Goal: Transaction & Acquisition: Obtain resource

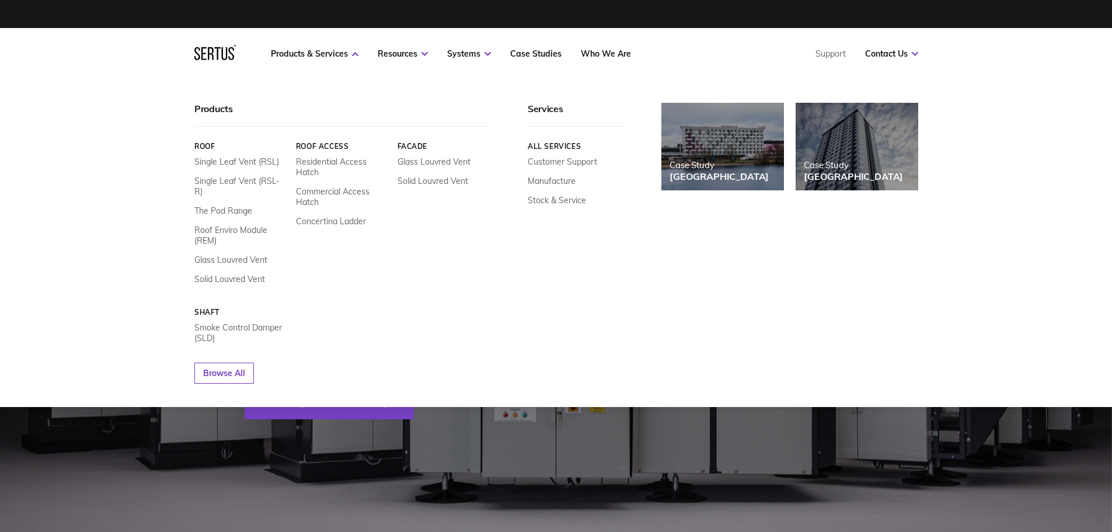
click at [204, 144] on link "Roof" at bounding box center [240, 146] width 93 height 9
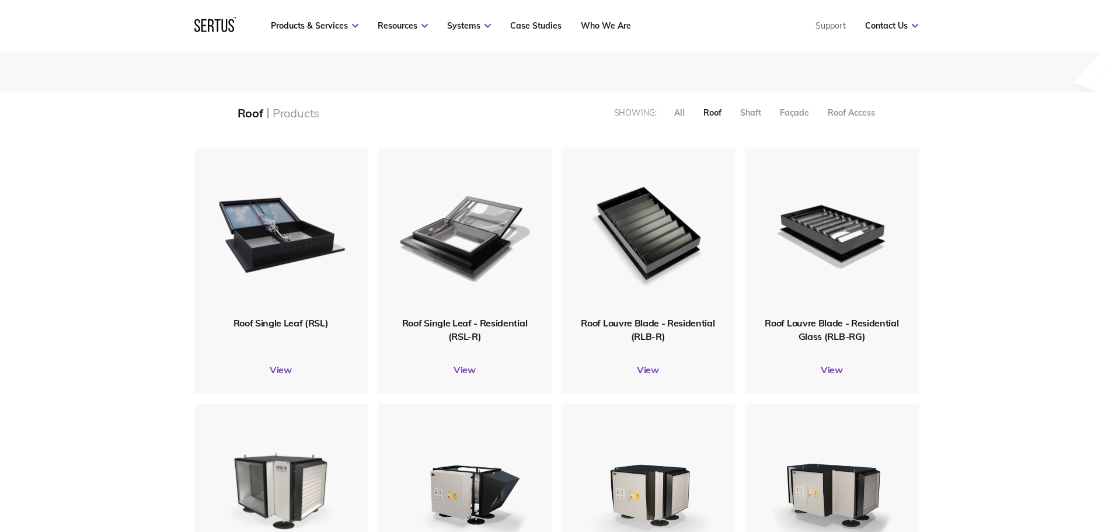
scroll to position [292, 0]
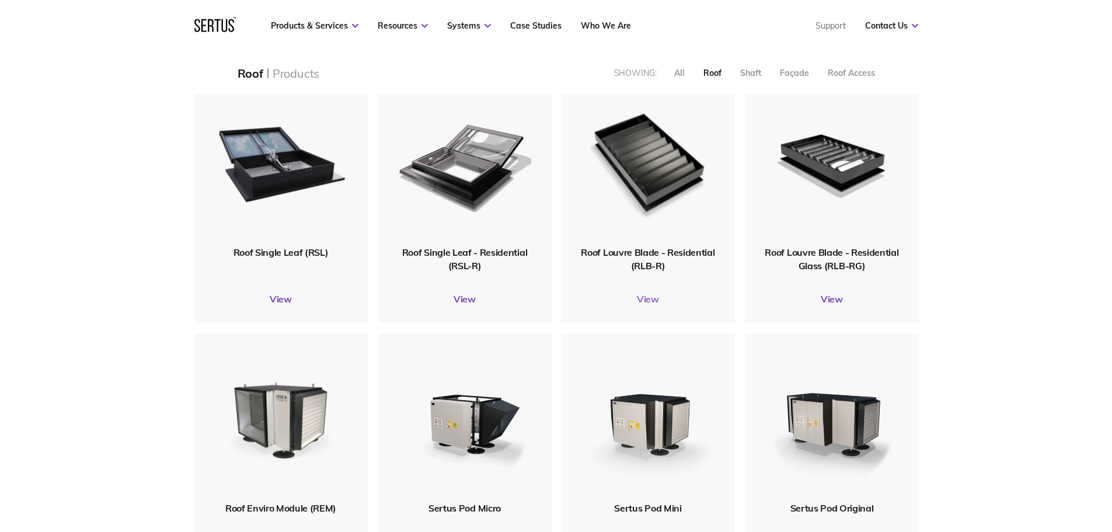
click at [645, 302] on link "View" at bounding box center [647, 299] width 173 height 12
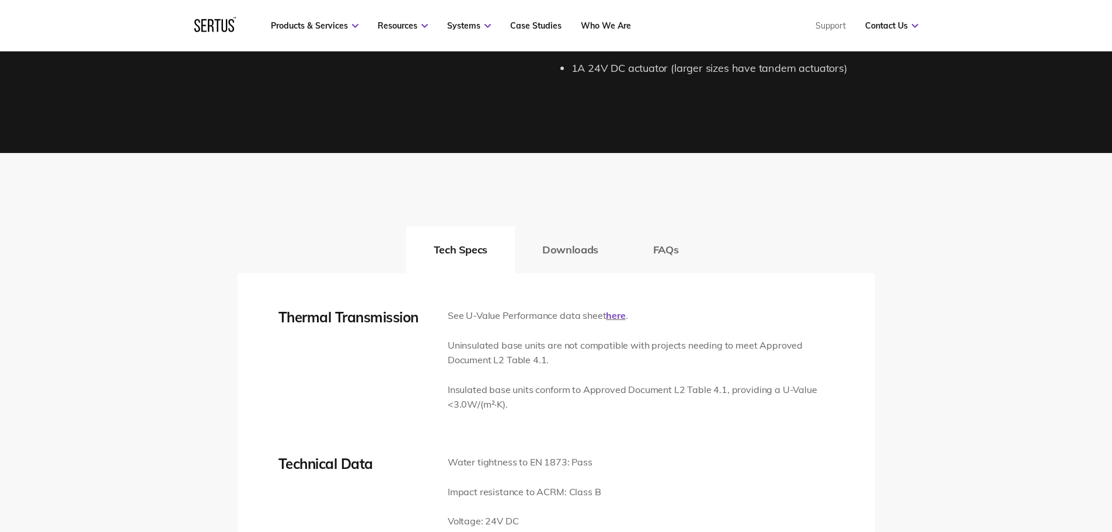
scroll to position [1634, 0]
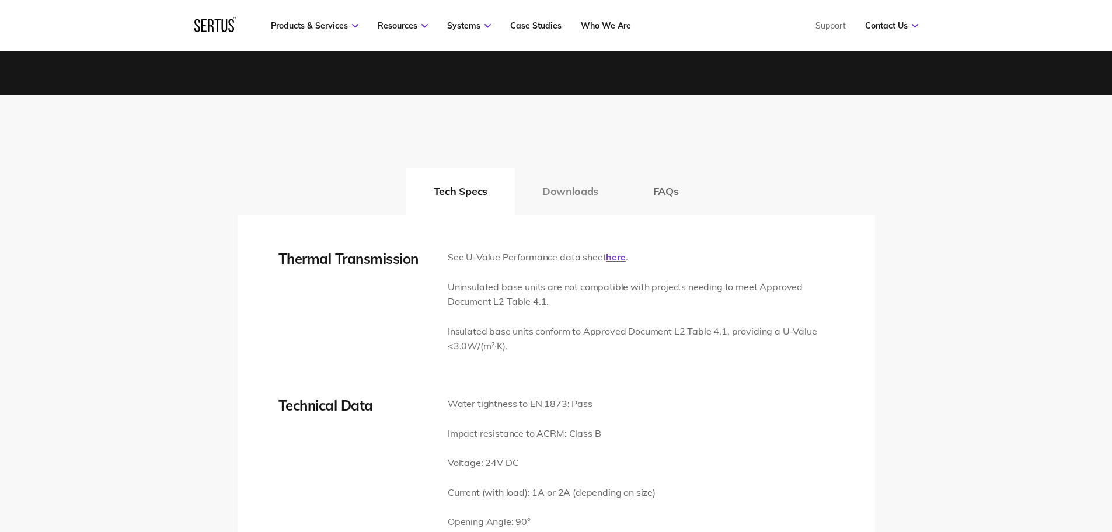
click at [564, 197] on button "Downloads" at bounding box center [570, 191] width 111 height 47
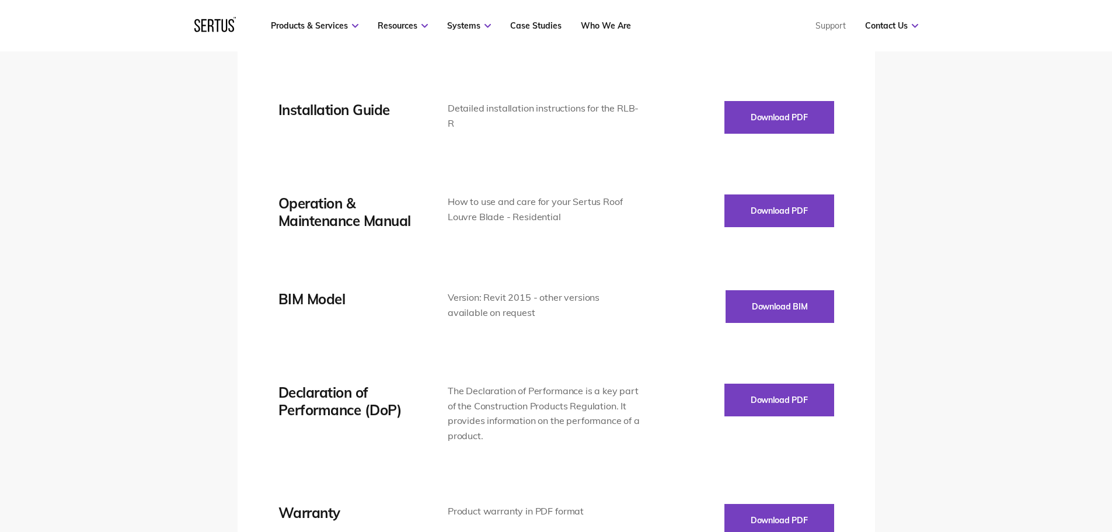
scroll to position [2043, 0]
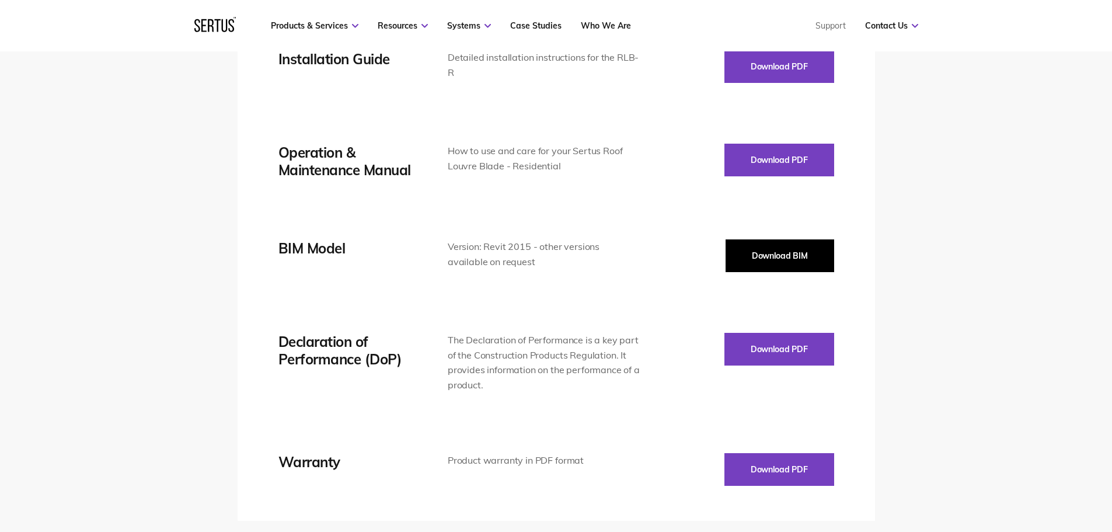
click at [778, 254] on button "Download BIM" at bounding box center [779, 255] width 109 height 33
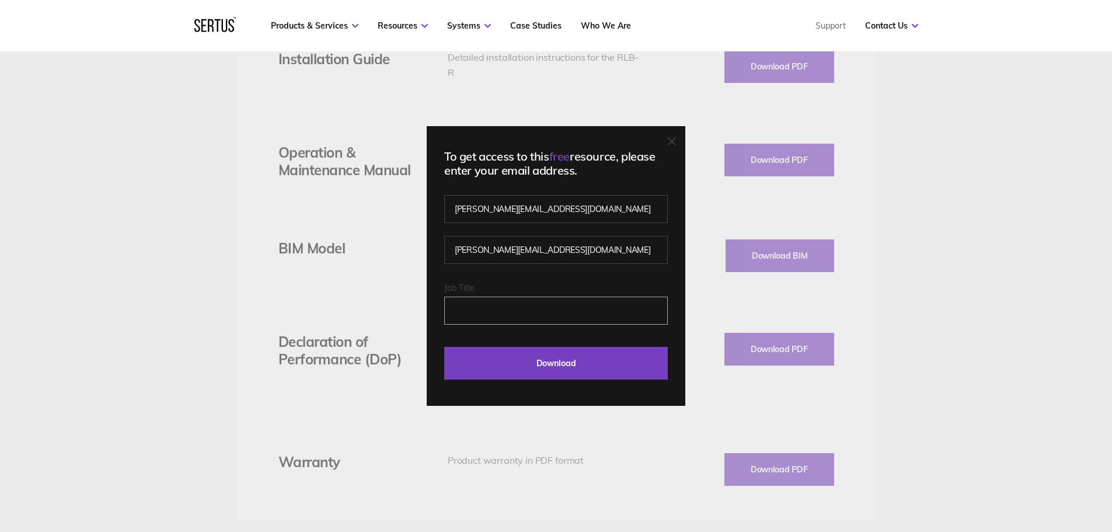
click at [497, 311] on input "Job Title" at bounding box center [556, 310] width 224 height 28
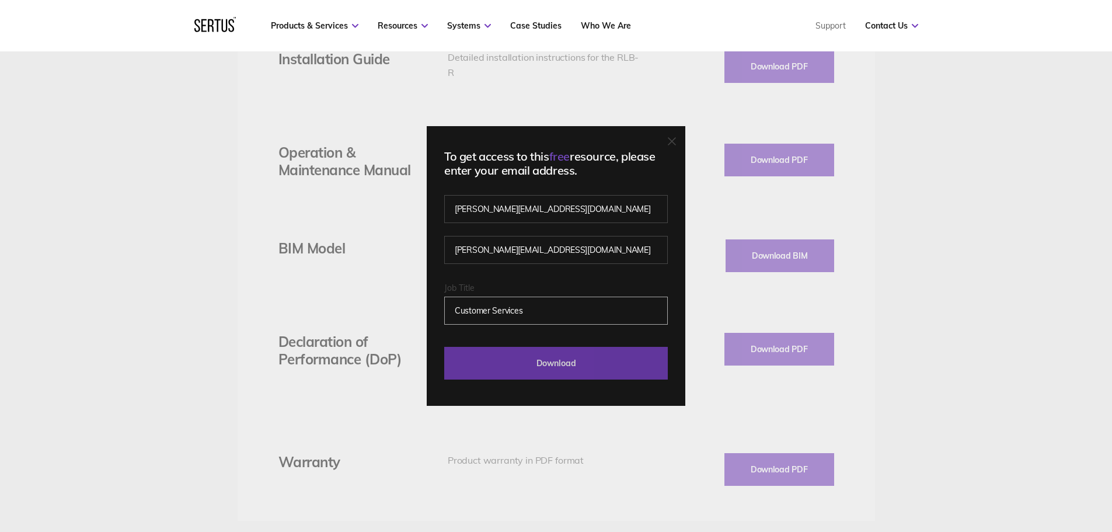
type input "Customer Services"
click at [542, 362] on input "Download" at bounding box center [556, 363] width 224 height 33
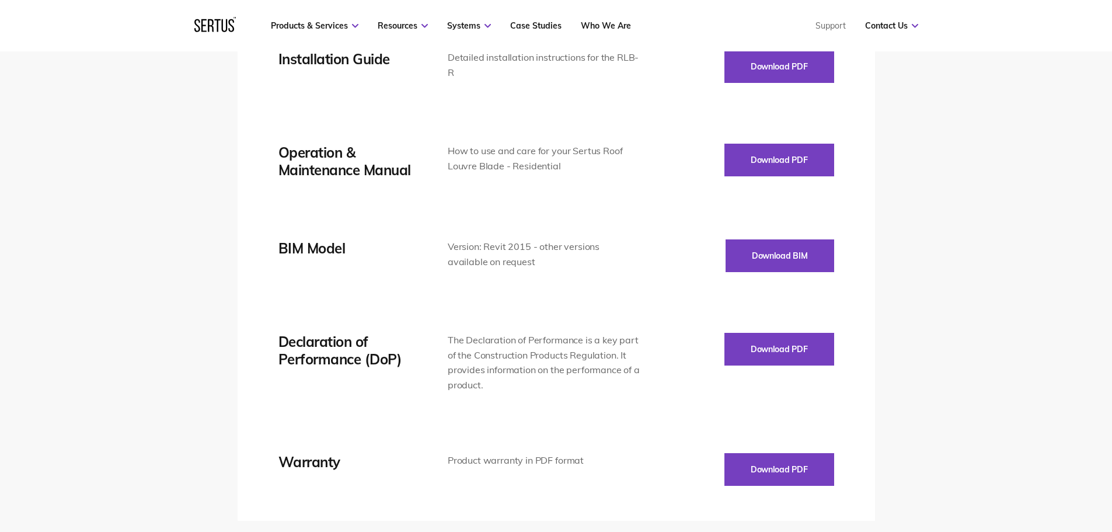
scroll to position [1984, 0]
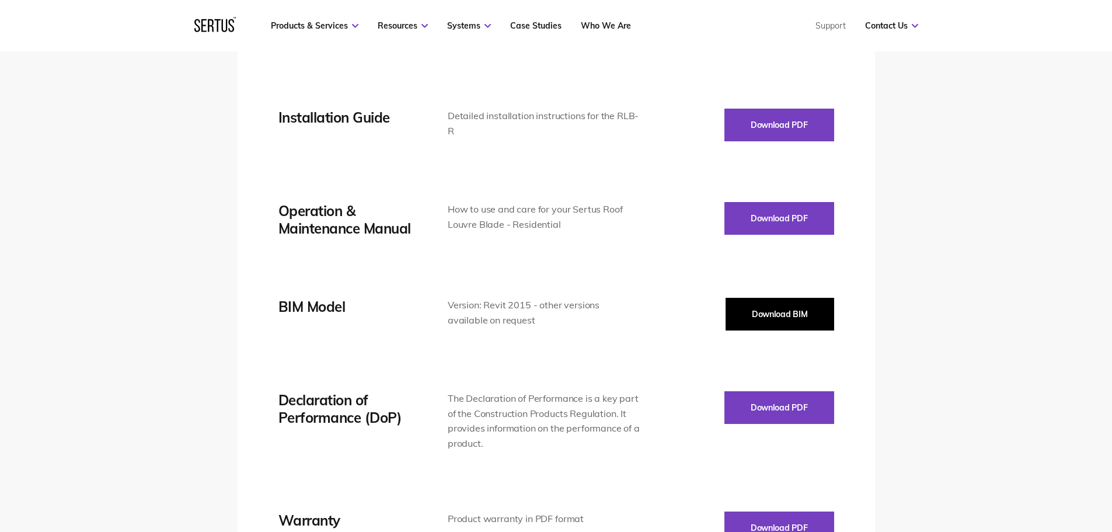
click at [783, 314] on button "Download BIM" at bounding box center [779, 314] width 109 height 33
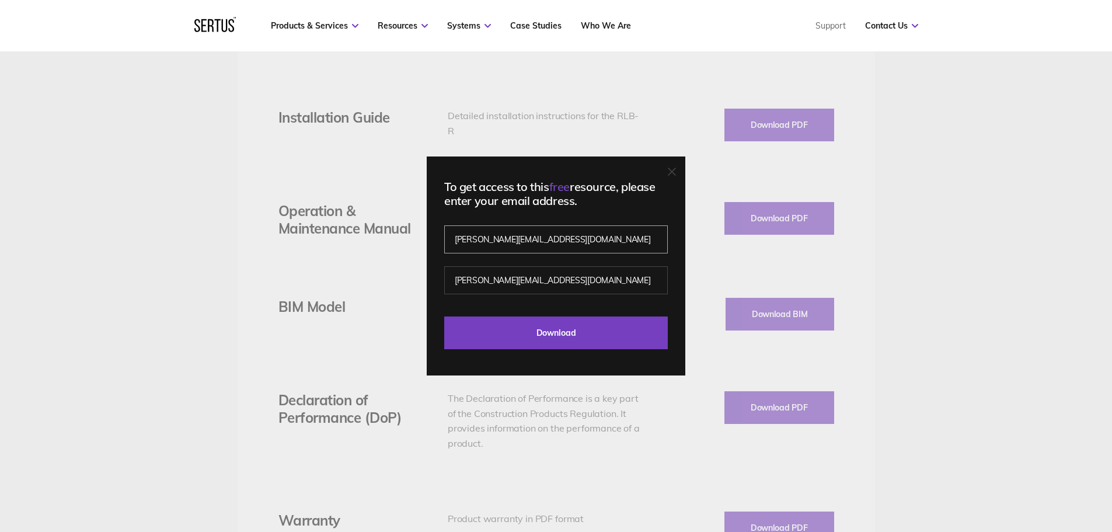
drag, startPoint x: 566, startPoint y: 243, endPoint x: 416, endPoint y: 246, distance: 150.6
click at [416, 246] on div "To get access to this free resource, please enter your email address. [PERSON_N…" at bounding box center [556, 266] width 1112 height 532
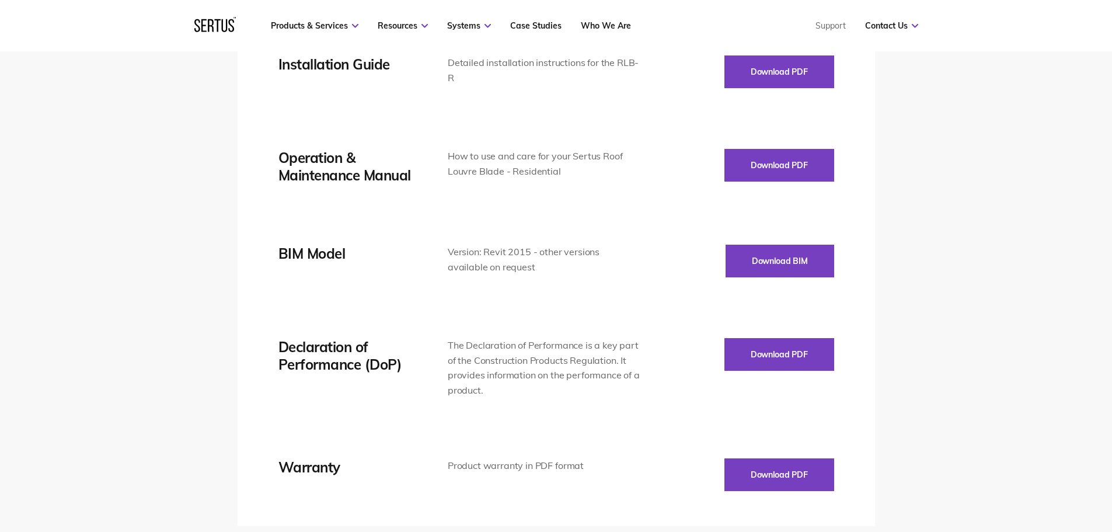
scroll to position [2043, 0]
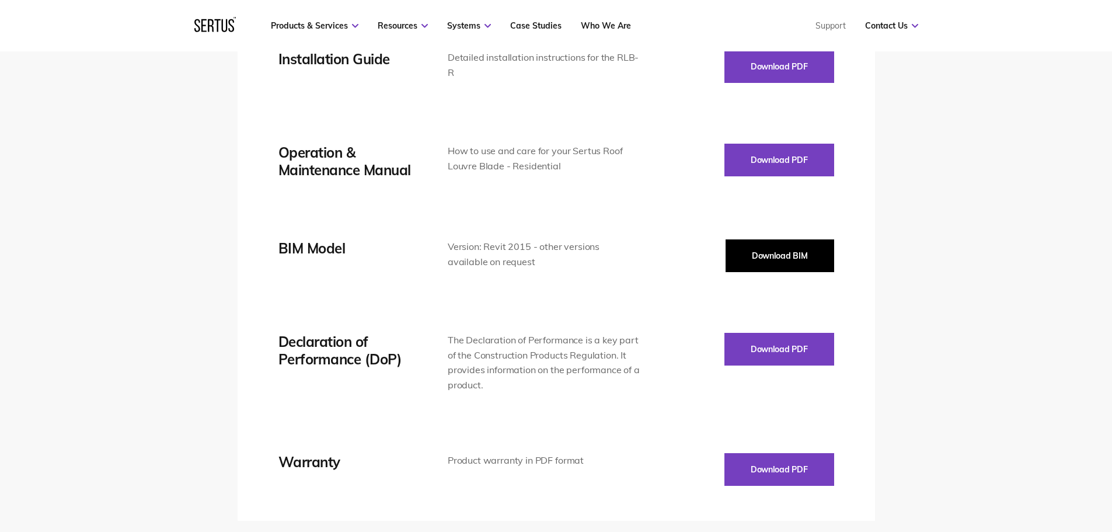
click at [790, 250] on button "Download BIM" at bounding box center [779, 255] width 109 height 33
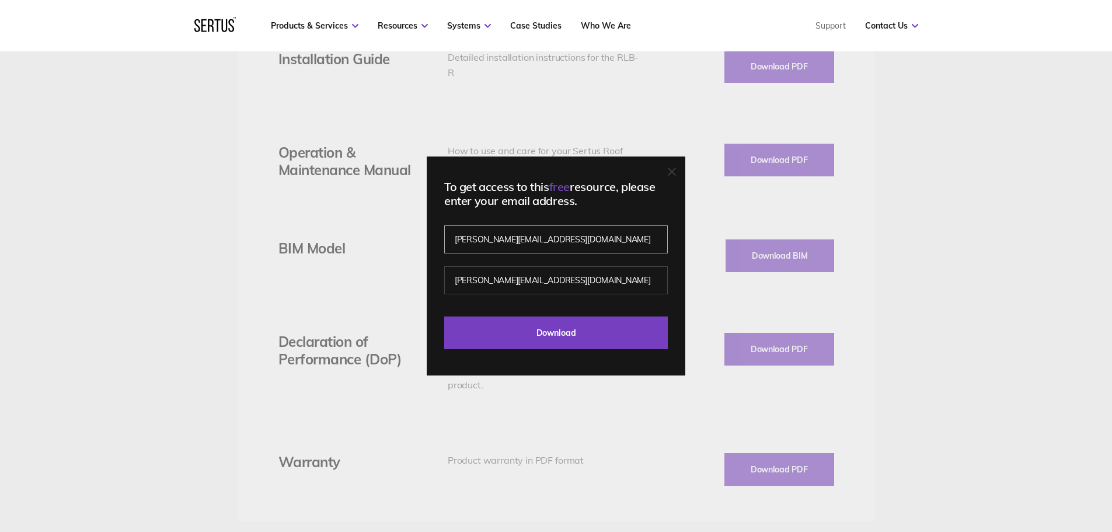
click at [550, 238] on input "[PERSON_NAME][EMAIL_ADDRESS][DOMAIN_NAME]" at bounding box center [556, 239] width 224 height 28
paste input "[EMAIL_ADDRESS][DOMAIN_NAME]"
type input "[EMAIL_ADDRESS][DOMAIN_NAME]"
click at [477, 278] on input "[PERSON_NAME][EMAIL_ADDRESS][DOMAIN_NAME]" at bounding box center [556, 280] width 224 height 28
paste input "[EMAIL_ADDRESS][DOMAIN_NAME]"
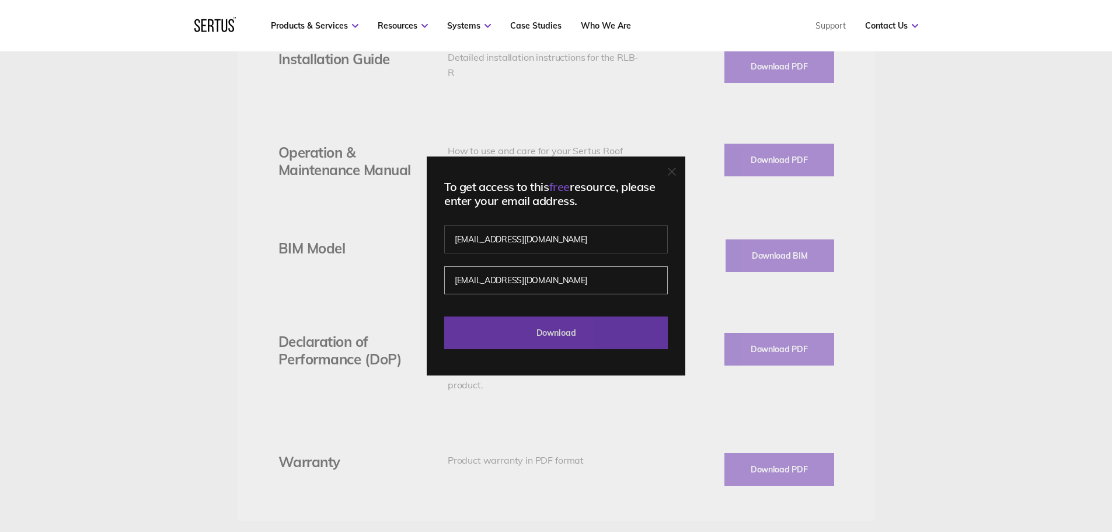
type input "[EMAIL_ADDRESS][DOMAIN_NAME]"
click at [556, 330] on input "Download" at bounding box center [556, 332] width 224 height 33
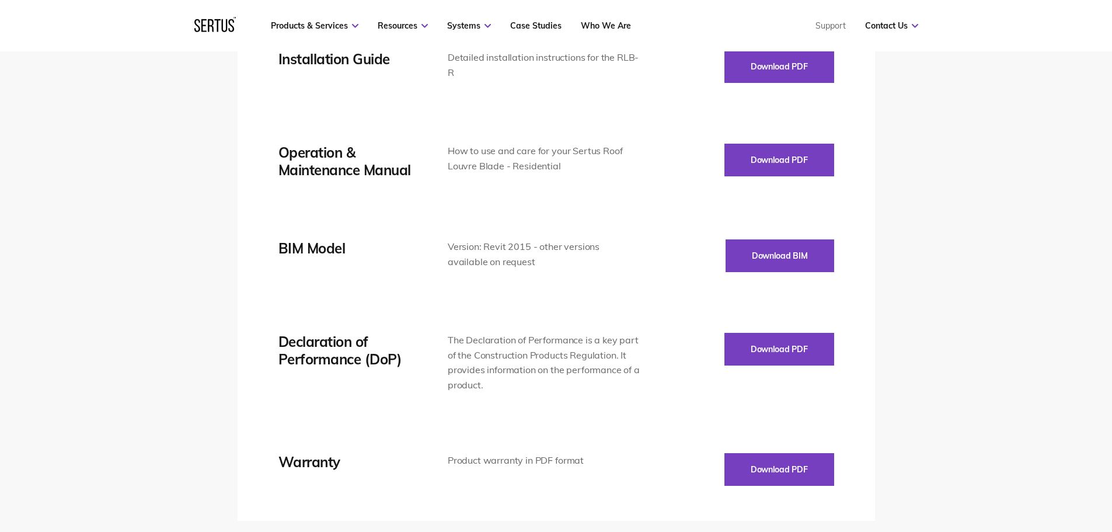
click at [962, 141] on div "Tech Specs Downloads FAQs Thermal Transmission See U-Value Performance data she…" at bounding box center [556, 131] width 1112 height 890
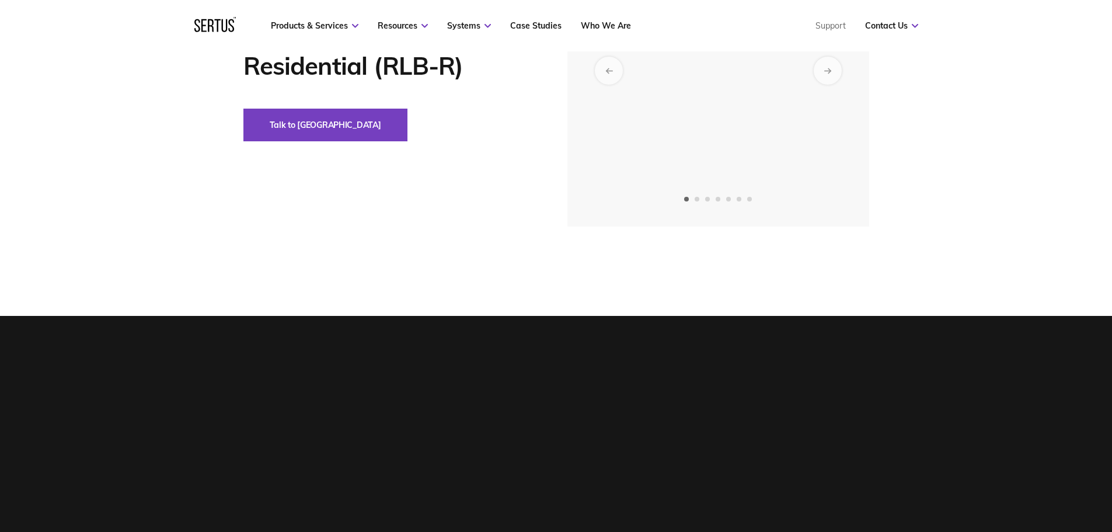
scroll to position [58, 0]
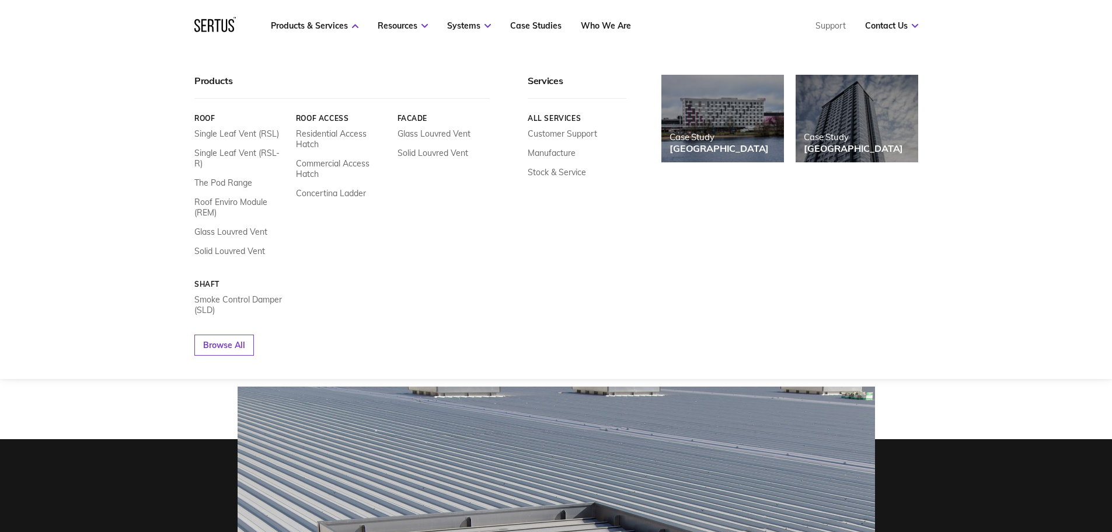
click at [211, 118] on link "Roof" at bounding box center [240, 118] width 93 height 9
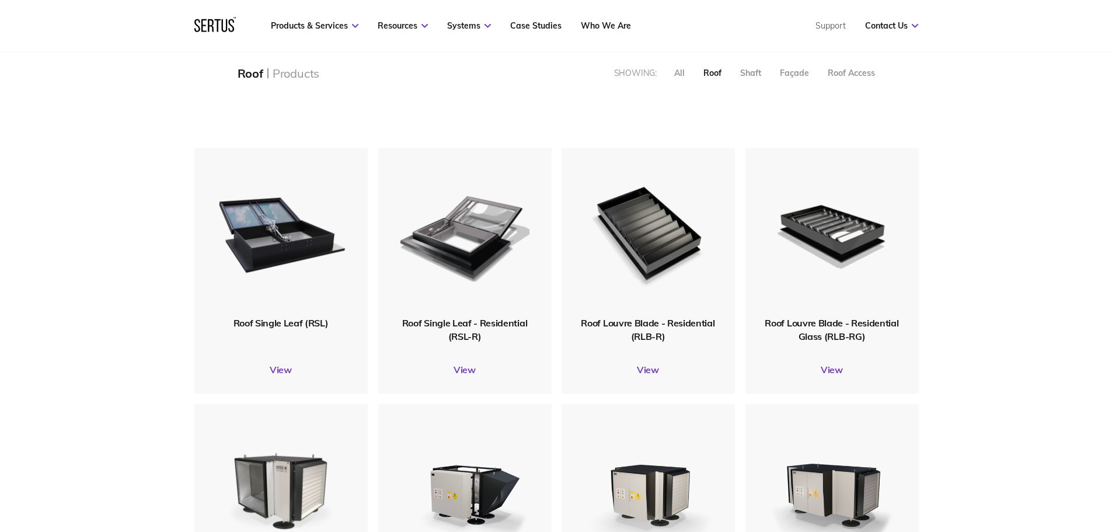
scroll to position [350, 0]
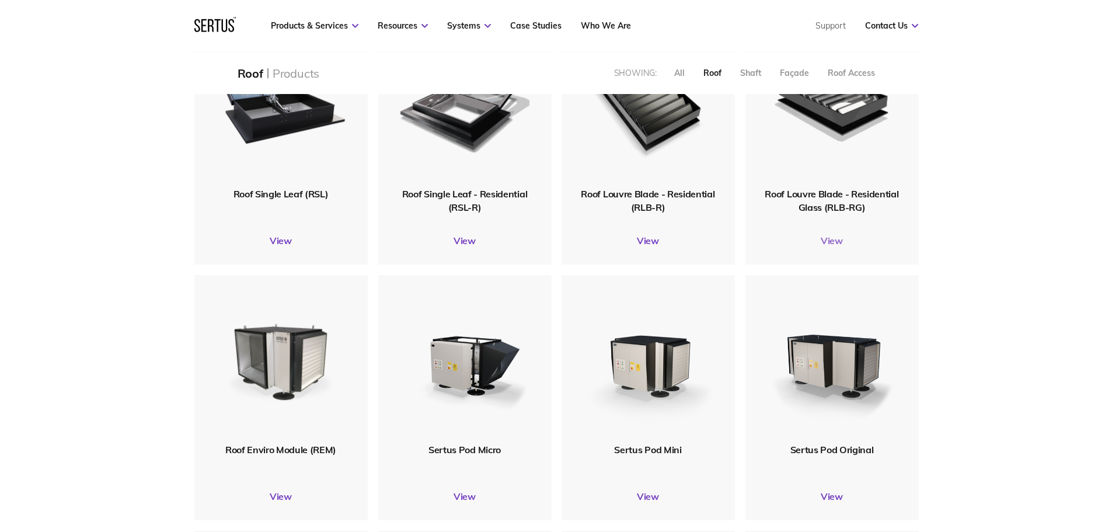
click at [830, 242] on link "View" at bounding box center [831, 241] width 173 height 12
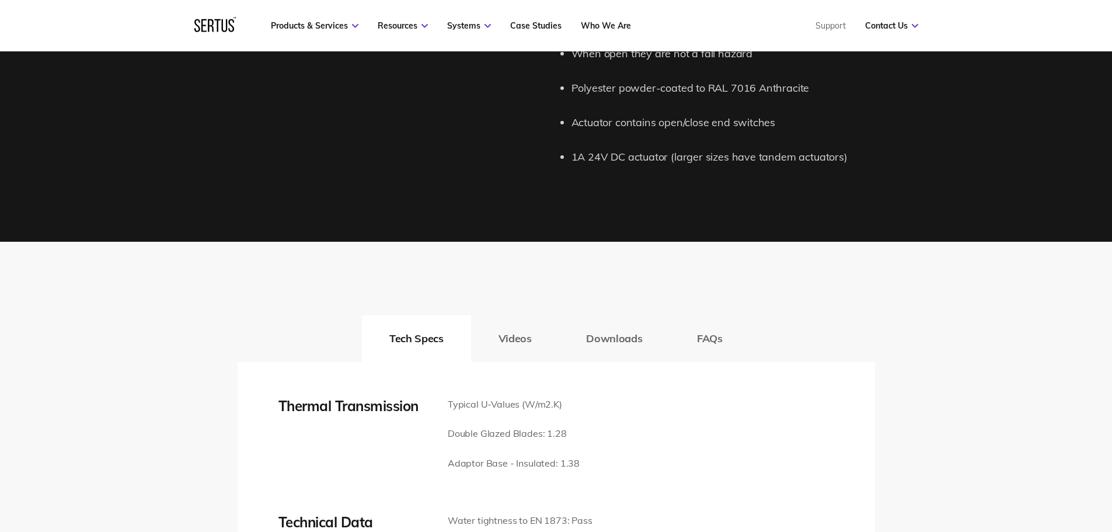
scroll to position [1751, 0]
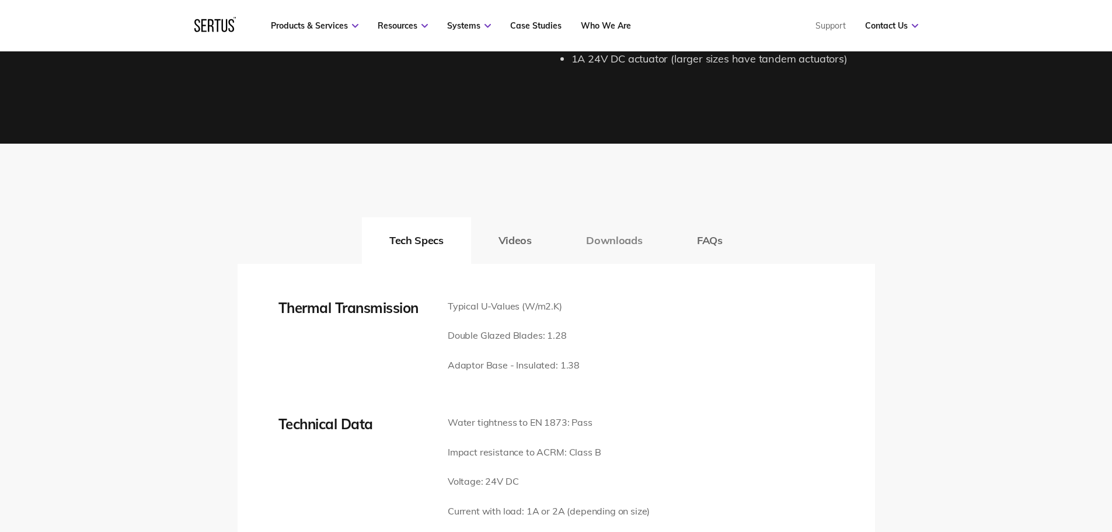
click at [612, 238] on button "Downloads" at bounding box center [614, 240] width 111 height 47
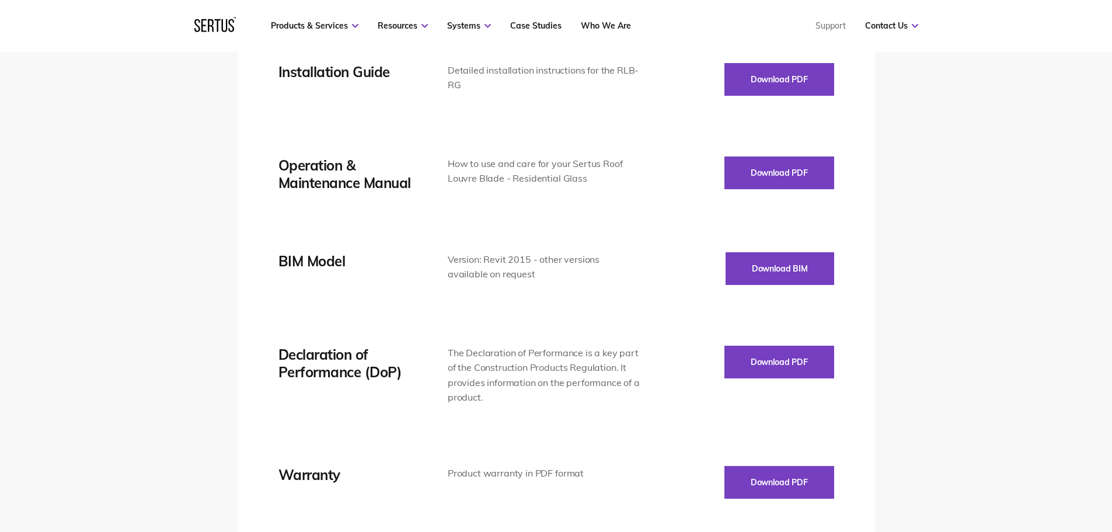
scroll to position [2101, 0]
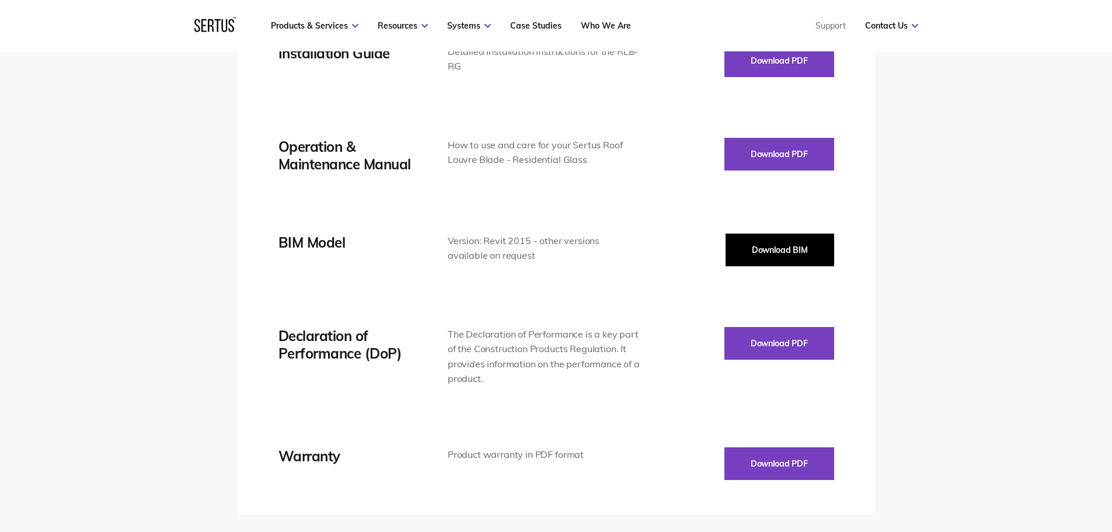
click at [759, 246] on button "Download BIM" at bounding box center [779, 249] width 109 height 33
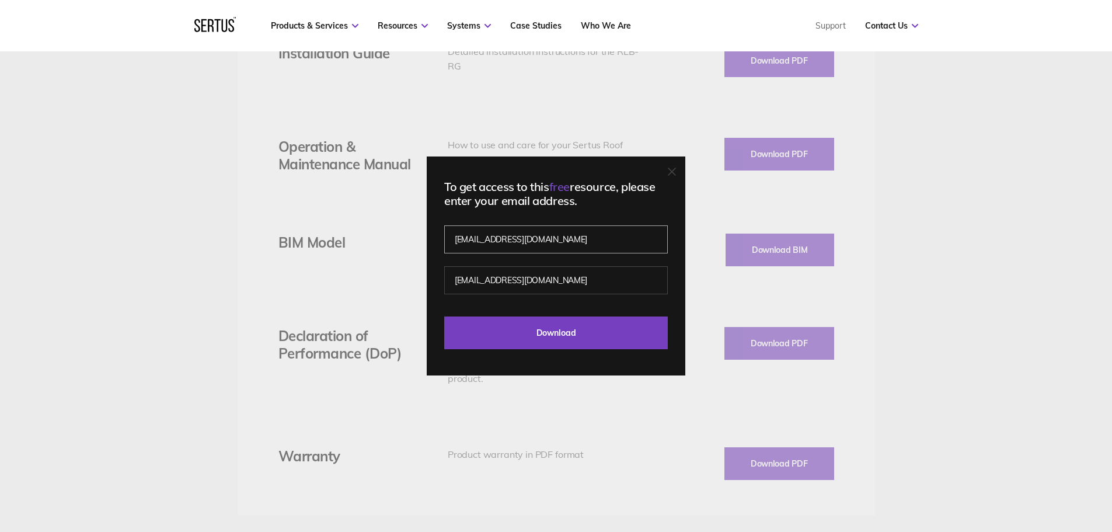
drag, startPoint x: 571, startPoint y: 240, endPoint x: 431, endPoint y: 240, distance: 140.1
click at [431, 240] on div "To get access to this free resource, please enter your email address. [PERSON_N…" at bounding box center [556, 265] width 259 height 219
type input "[PERSON_NAME][EMAIL_ADDRESS][DOMAIN_NAME]"
drag, startPoint x: 577, startPoint y: 281, endPoint x: 416, endPoint y: 278, distance: 161.7
click at [416, 278] on div "To get access to this free resource, please enter your email address. [PERSON_N…" at bounding box center [556, 266] width 1112 height 532
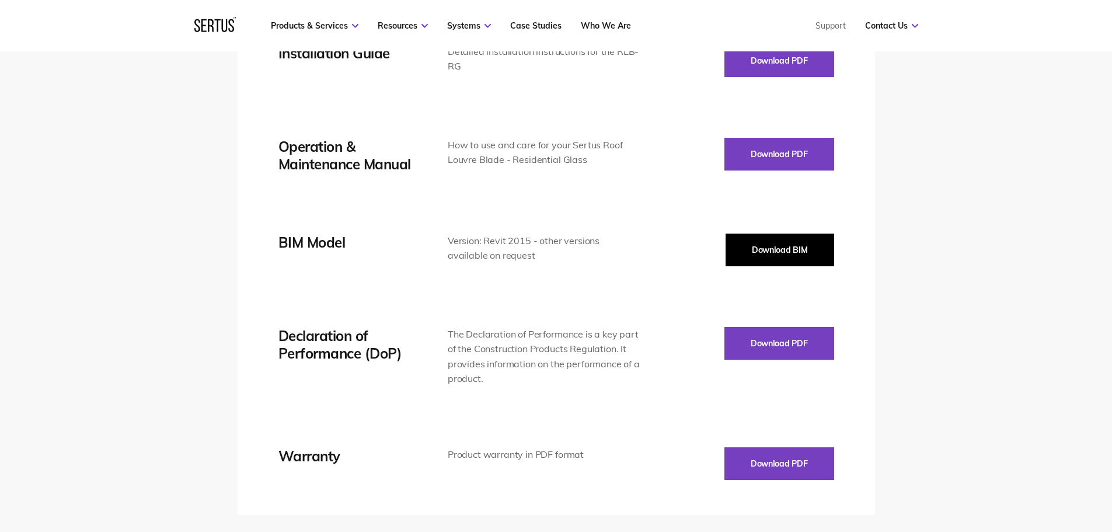
click at [799, 251] on button "Download BIM" at bounding box center [779, 249] width 109 height 33
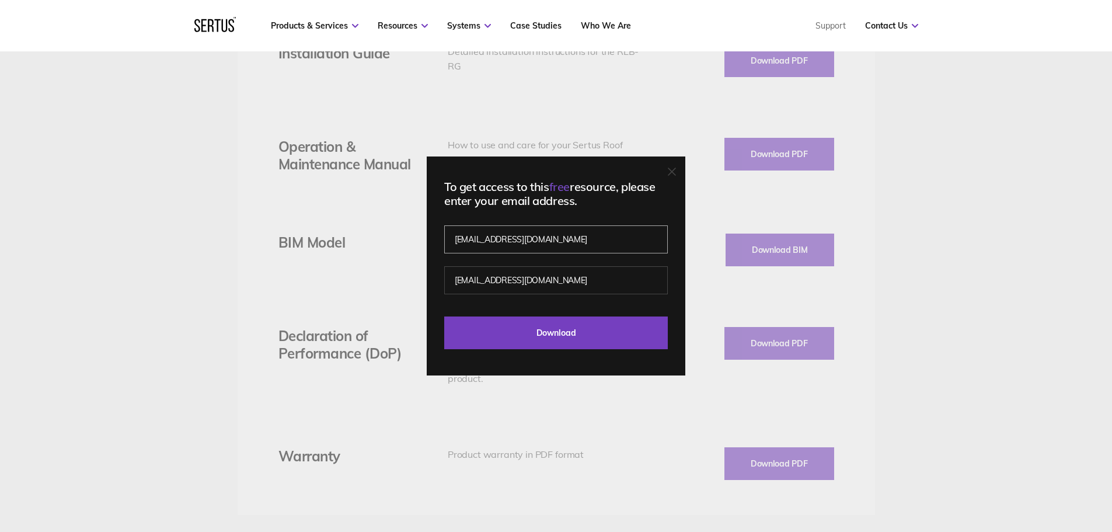
click at [540, 243] on input "[EMAIL_ADDRESS][DOMAIN_NAME]" at bounding box center [556, 239] width 224 height 28
type input "[PERSON_NAME][EMAIL_ADDRESS][DOMAIN_NAME]"
paste input "[PERSON_NAME][EMAIL_ADDRESS][DOMAIN_NAME]"
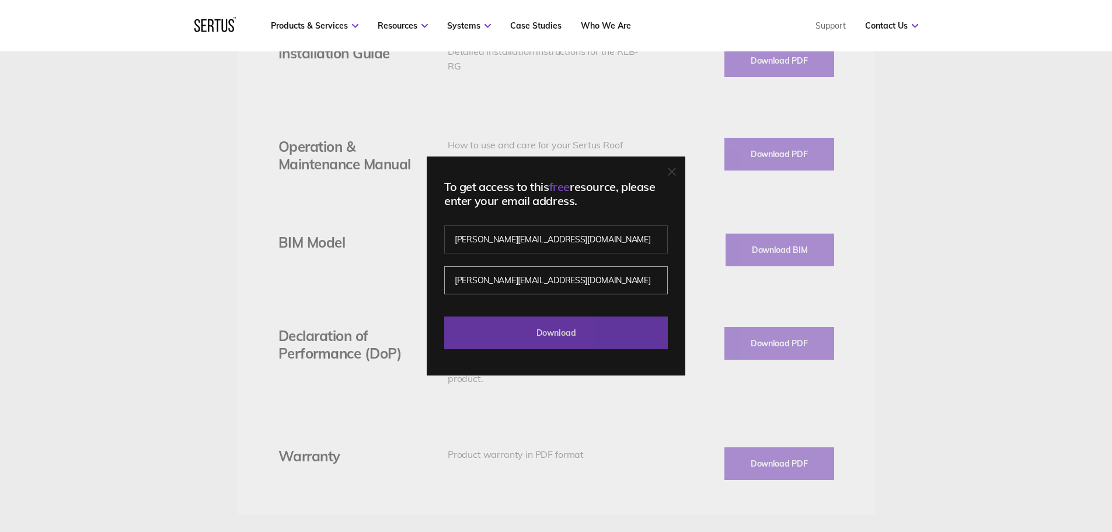
type input "[PERSON_NAME][EMAIL_ADDRESS][DOMAIN_NAME]"
click at [568, 329] on input "Download" at bounding box center [556, 332] width 224 height 33
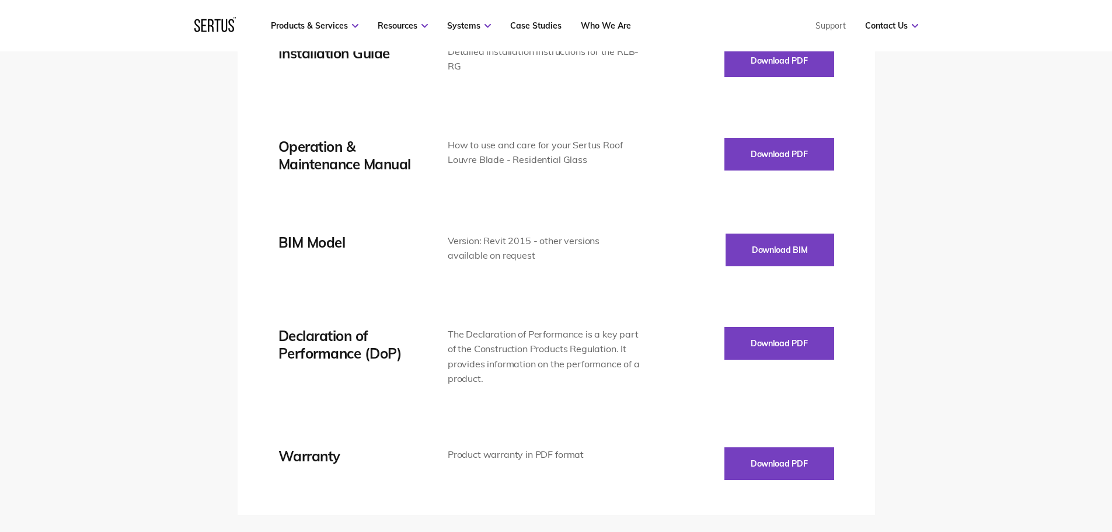
click at [962, 233] on div "Tech Specs Videos Downloads FAQs Thermal Transmission Typical U-Values (W/m2.K)…" at bounding box center [556, 181] width 1112 height 777
